Goal: Task Accomplishment & Management: Use online tool/utility

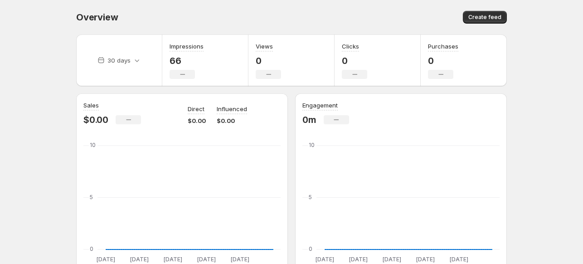
scroll to position [91, 0]
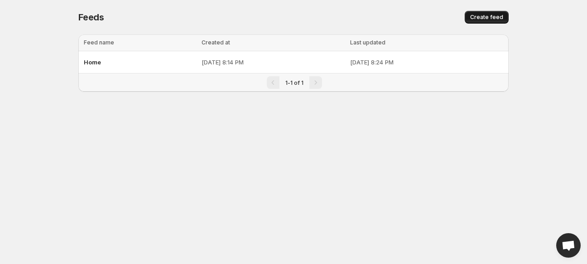
click at [488, 18] on span "Create feed" at bounding box center [486, 17] width 33 height 7
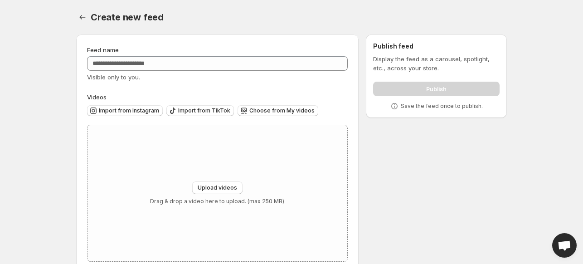
scroll to position [19, 0]
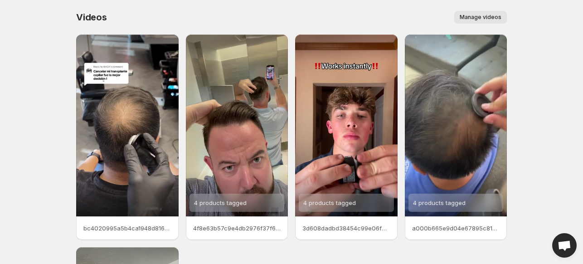
click at [498, 12] on button "Manage videos" at bounding box center [480, 17] width 53 height 13
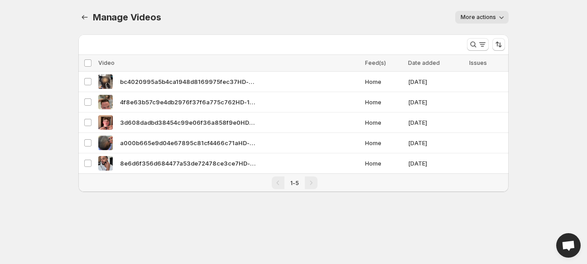
click at [512, 29] on div "Manage Videos. This page is ready Manage Videos More actions More actions More …" at bounding box center [294, 106] width 452 height 213
click at [503, 21] on icon "button" at bounding box center [501, 17] width 9 height 9
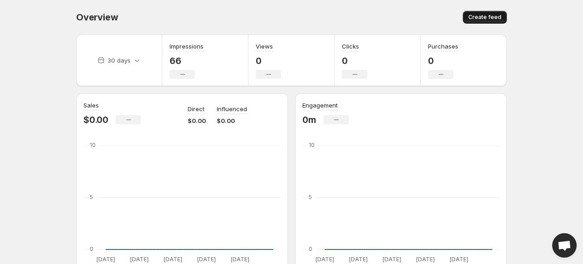
click at [477, 22] on button "Create feed" at bounding box center [485, 17] width 44 height 13
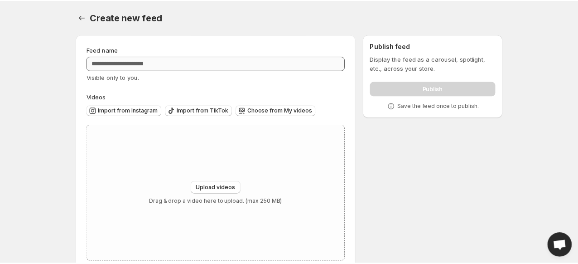
scroll to position [19, 0]
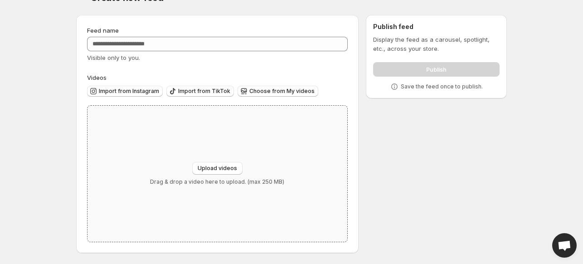
click at [220, 158] on div "Upload videos Drag & drop a video here to upload. (max 250 MB)" at bounding box center [217, 174] width 260 height 136
drag, startPoint x: 464, startPoint y: 36, endPoint x: 479, endPoint y: 36, distance: 14.5
click at [479, 36] on p "Display the feed as a carousel, spotlight, etc., across your store." at bounding box center [436, 44] width 126 height 18
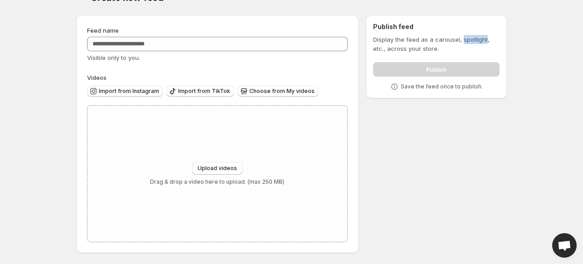
click at [479, 36] on p "Display the feed as a carousel, spotlight, etc., across your store." at bounding box center [436, 44] width 126 height 18
click at [470, 39] on p "Display the feed as a carousel, spotlight, etc., across your store." at bounding box center [436, 44] width 126 height 18
